Goal: Download file/media

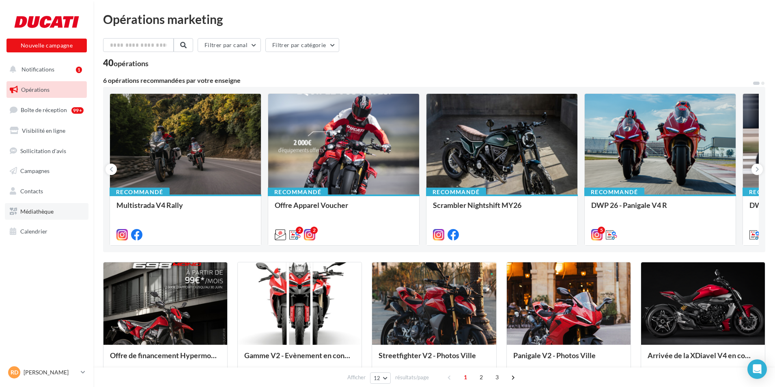
click at [41, 210] on span "Médiathèque" at bounding box center [36, 211] width 33 height 7
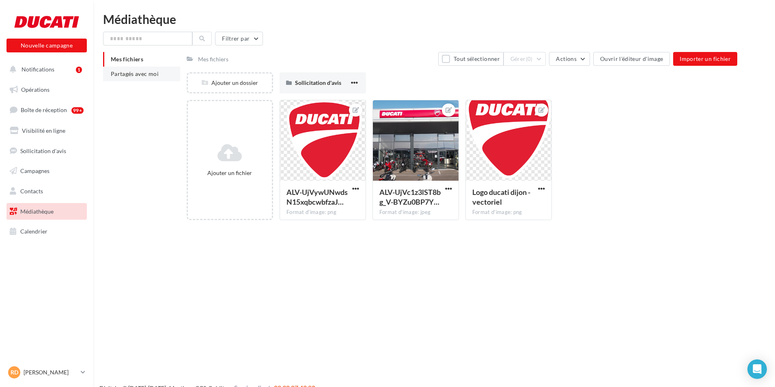
click at [145, 68] on li "Partagés avec moi" at bounding box center [141, 74] width 77 height 15
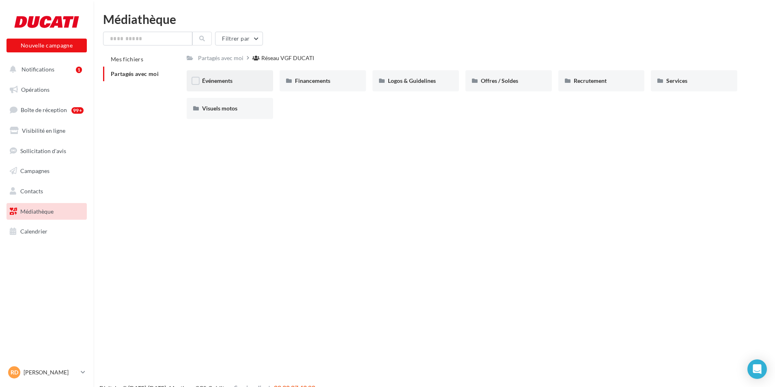
click at [255, 77] on div "Événements" at bounding box center [230, 81] width 56 height 8
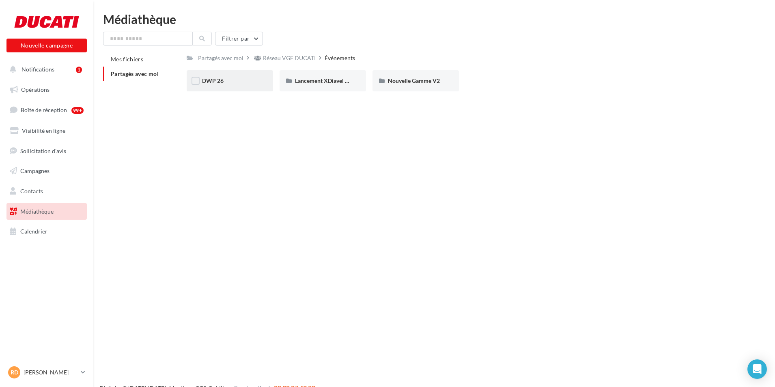
click at [253, 83] on div "DWP 26" at bounding box center [230, 81] width 56 height 8
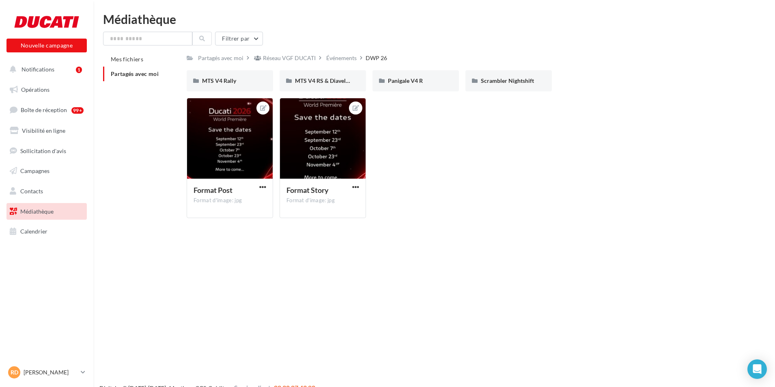
click at [253, 83] on div "MTS V4 Rally" at bounding box center [230, 81] width 56 height 8
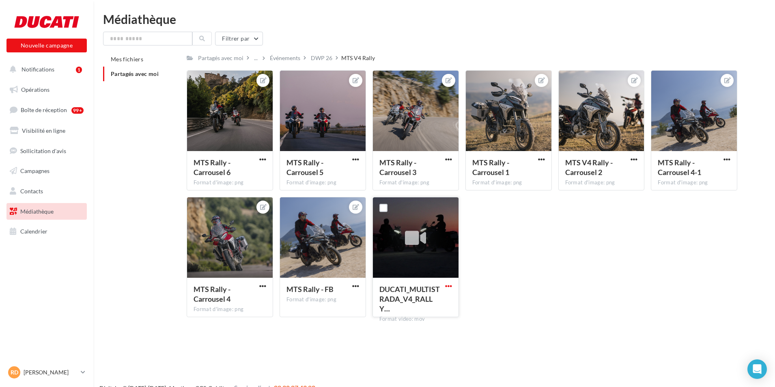
click at [450, 283] on span "button" at bounding box center [448, 286] width 7 height 7
click at [442, 303] on button "Télécharger" at bounding box center [413, 301] width 81 height 21
click at [542, 157] on span "button" at bounding box center [541, 159] width 7 height 7
click at [641, 155] on div "MTS V4 Rally - Carrousel 2 Format d'image: png" at bounding box center [602, 170] width 86 height 38
click at [641, 156] on div "MTS V4 Rally - Carrousel 2 Format d'image: png" at bounding box center [602, 170] width 86 height 38
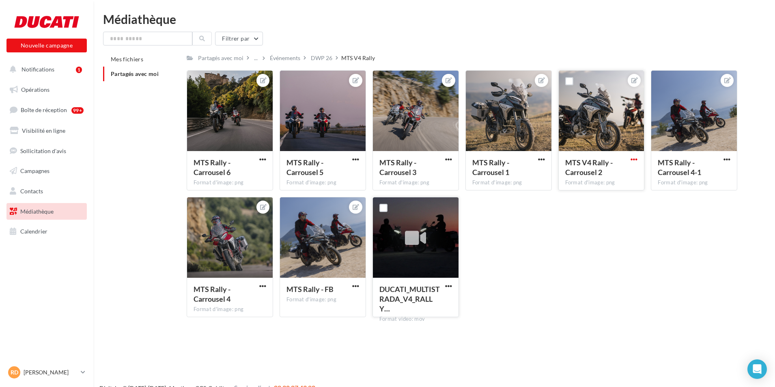
click at [636, 159] on span "button" at bounding box center [634, 159] width 7 height 7
click at [611, 192] on button "Télécharger" at bounding box center [597, 196] width 86 height 21
